Goal: Task Accomplishment & Management: Use online tool/utility

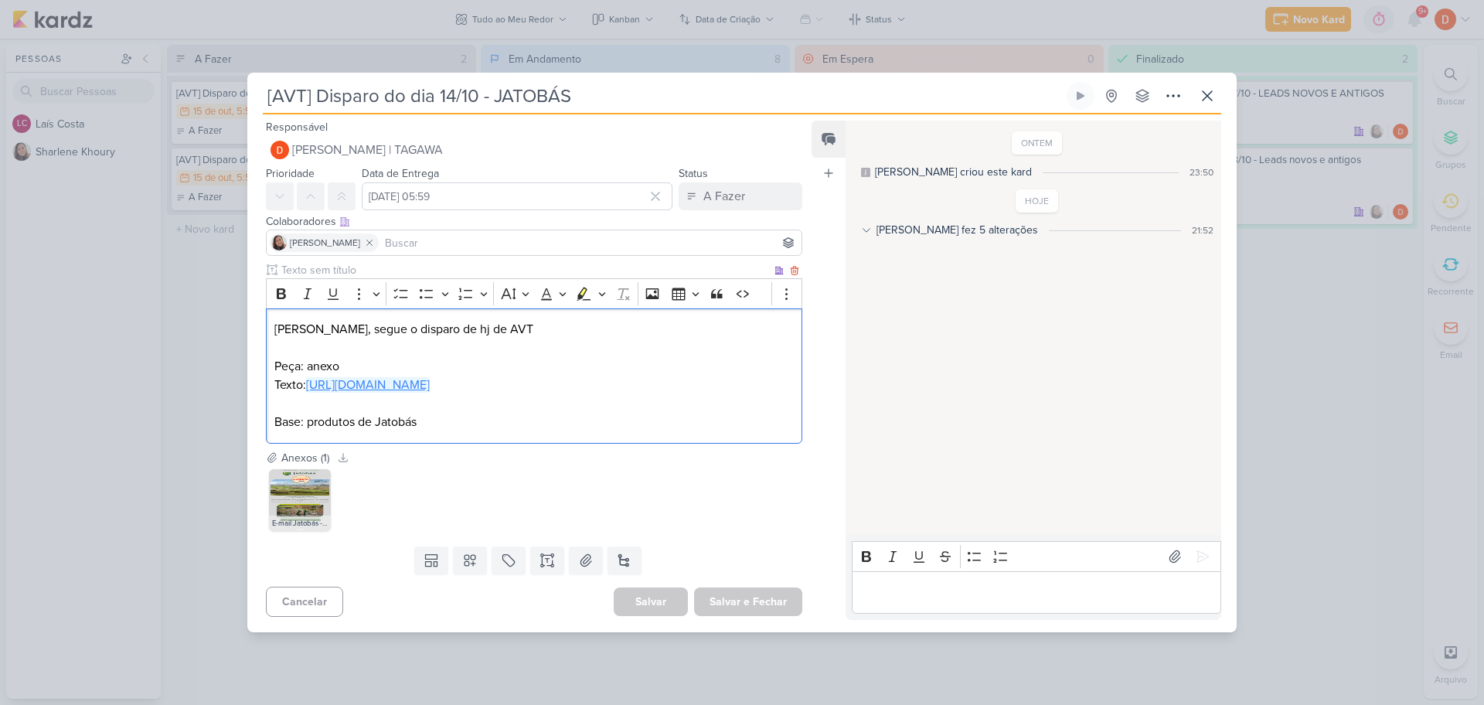
drag, startPoint x: 416, startPoint y: 392, endPoint x: 309, endPoint y: 371, distance: 108.7
click at [309, 376] on p "Texto: [URL][DOMAIN_NAME]" at bounding box center [533, 385] width 519 height 19
copy link "[URL][DOMAIN_NAME]"
click at [219, 303] on div "[AVT] Disparo do dia 14/10 - JATOBÁS Criado por [PERSON_NAME]" at bounding box center [742, 352] width 1484 height 705
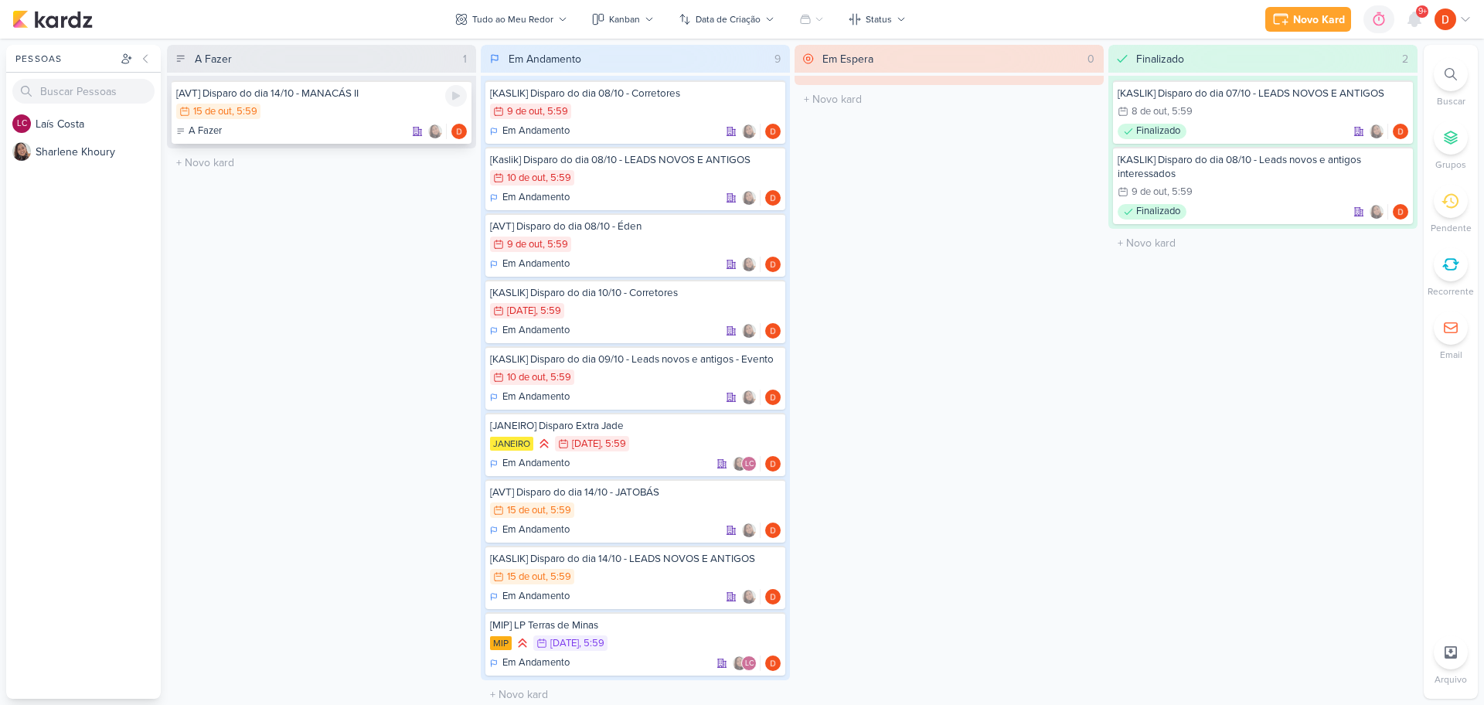
click at [355, 127] on div "A Fazer" at bounding box center [321, 131] width 291 height 15
click at [355, 127] on div at bounding box center [742, 352] width 1484 height 705
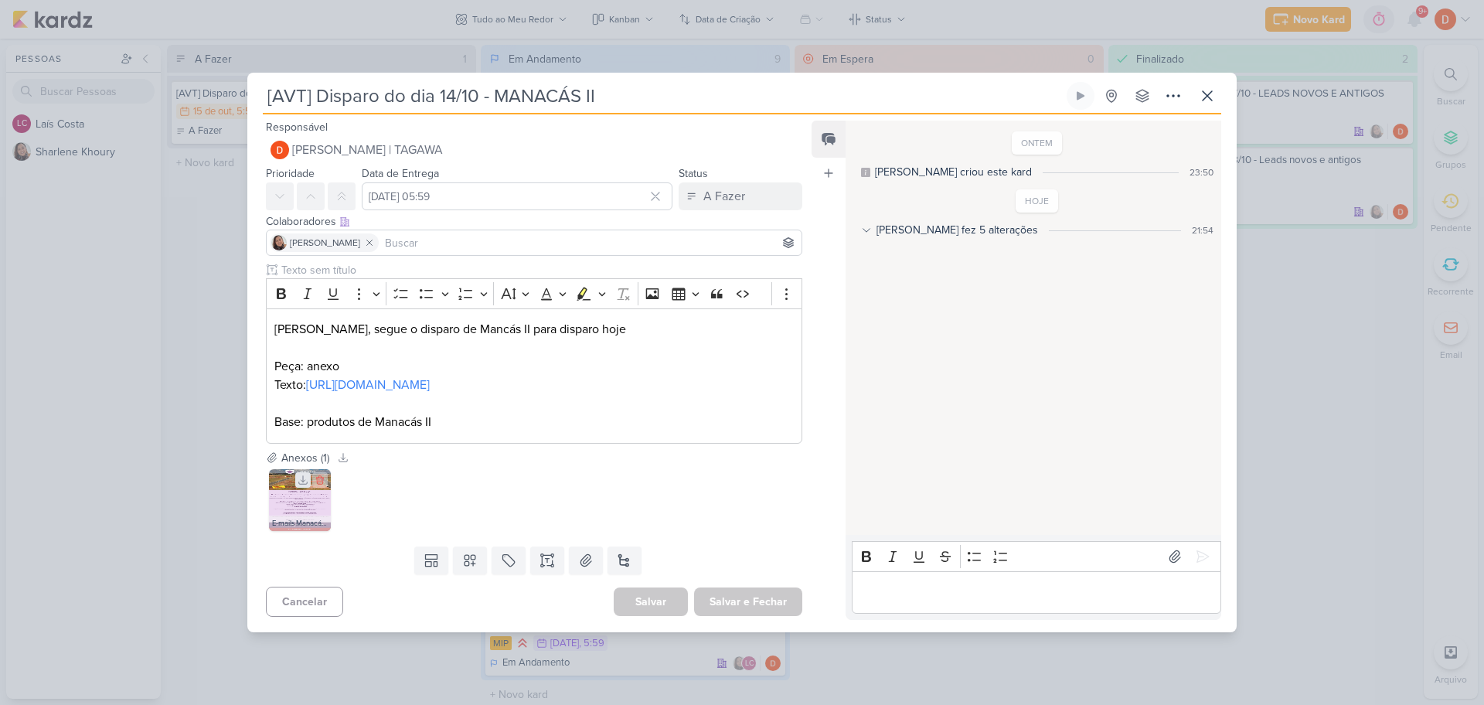
click at [302, 484] on icon at bounding box center [303, 479] width 9 height 9
drag, startPoint x: 342, startPoint y: 405, endPoint x: 268, endPoint y: 383, distance: 76.5
click at [268, 383] on div "[PERSON_NAME], segue o disparo de Mancás II para disparo hoje Peça: anexo Texto…" at bounding box center [534, 375] width 536 height 135
copy link "[URL][DOMAIN_NAME]"
